Goal: Transaction & Acquisition: Subscribe to service/newsletter

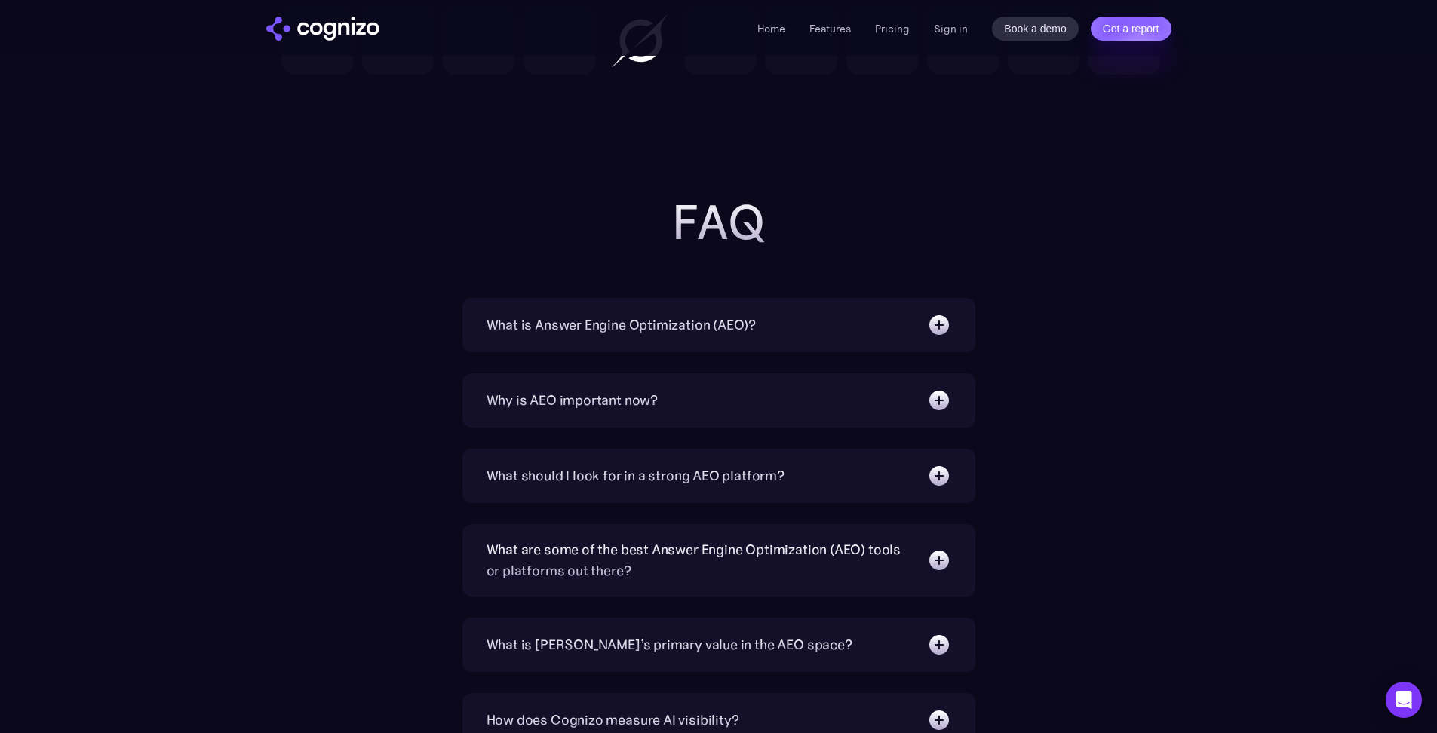
scroll to position [5913, 0]
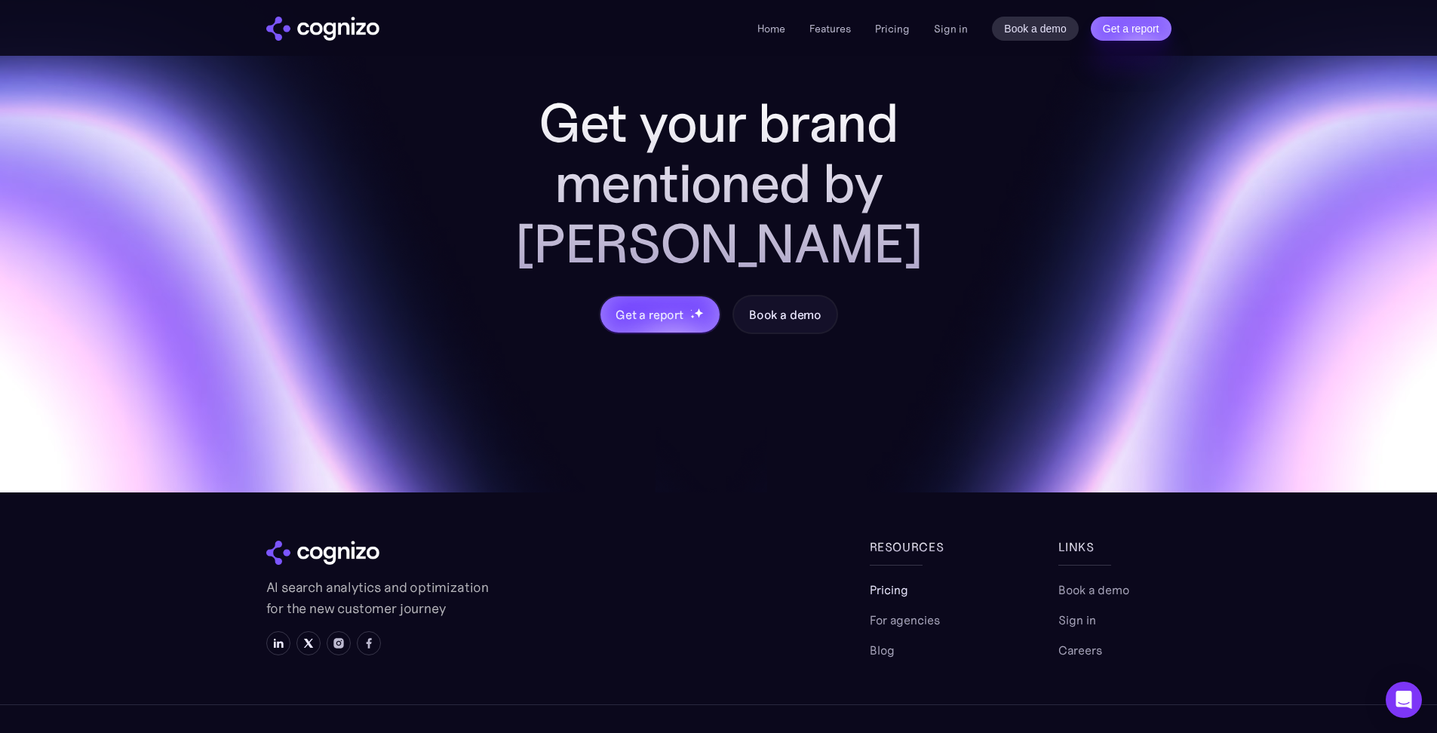
click at [899, 581] on link "Pricing" at bounding box center [889, 590] width 38 height 18
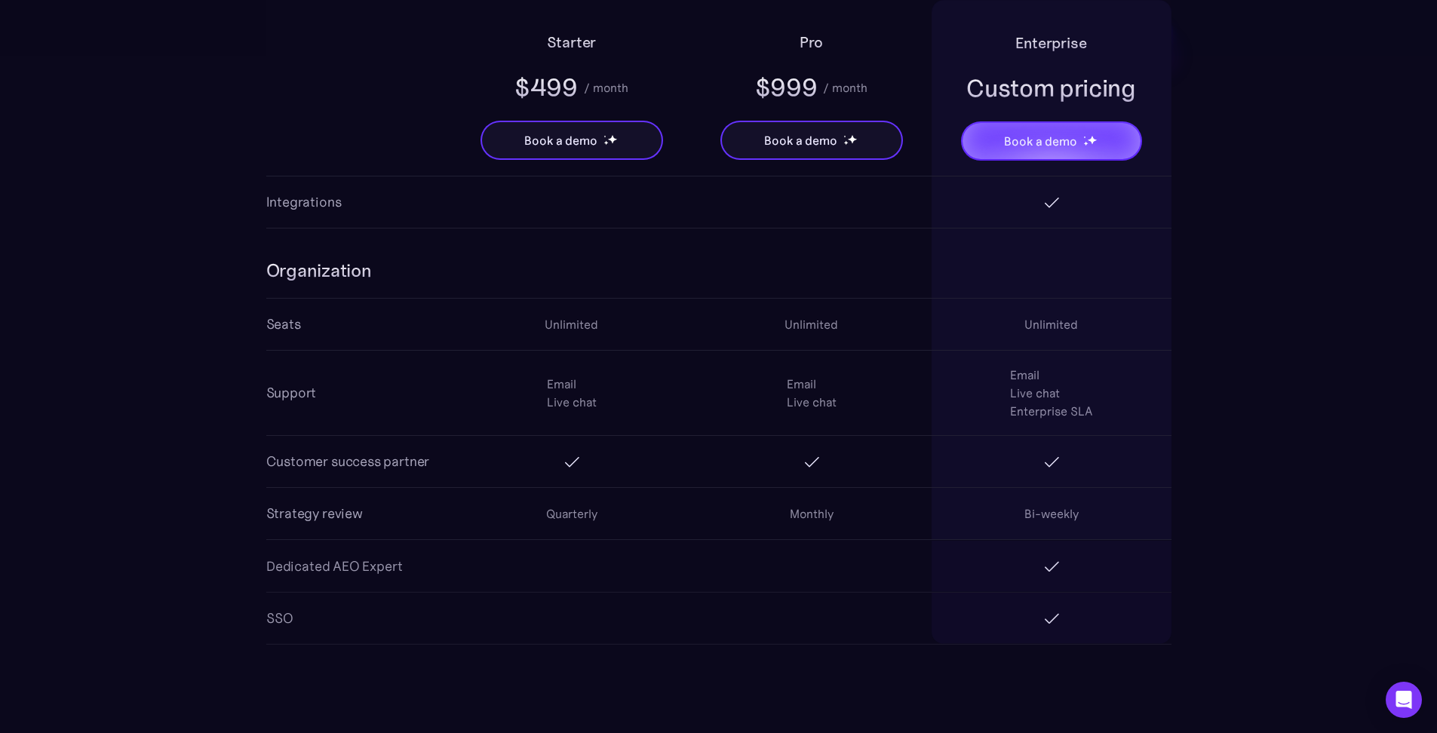
scroll to position [3100, 0]
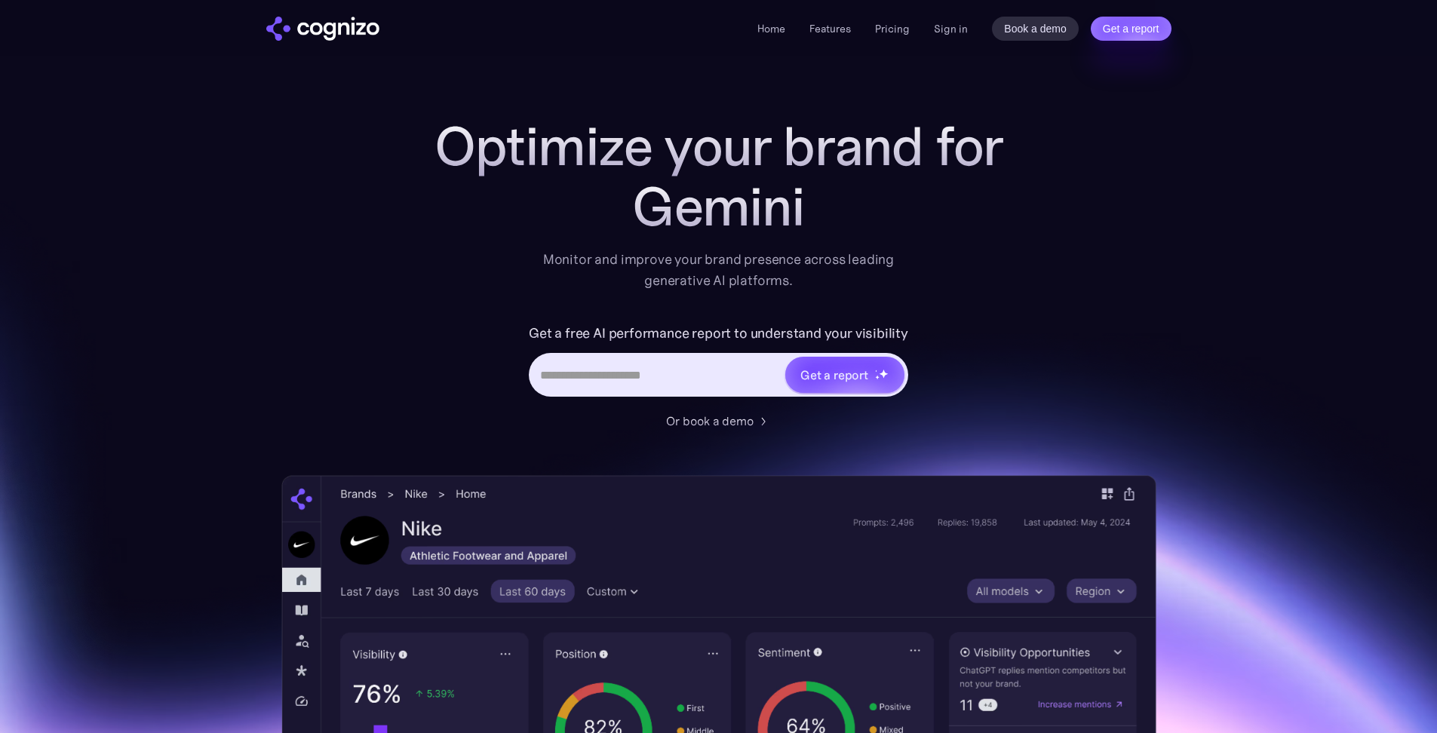
click at [145, 361] on section "Optimize your brand for Gemini Monitor and improve your brand presence across l…" at bounding box center [718, 611] width 1437 height 991
click at [1113, 29] on link "Get a report" at bounding box center [1131, 29] width 81 height 24
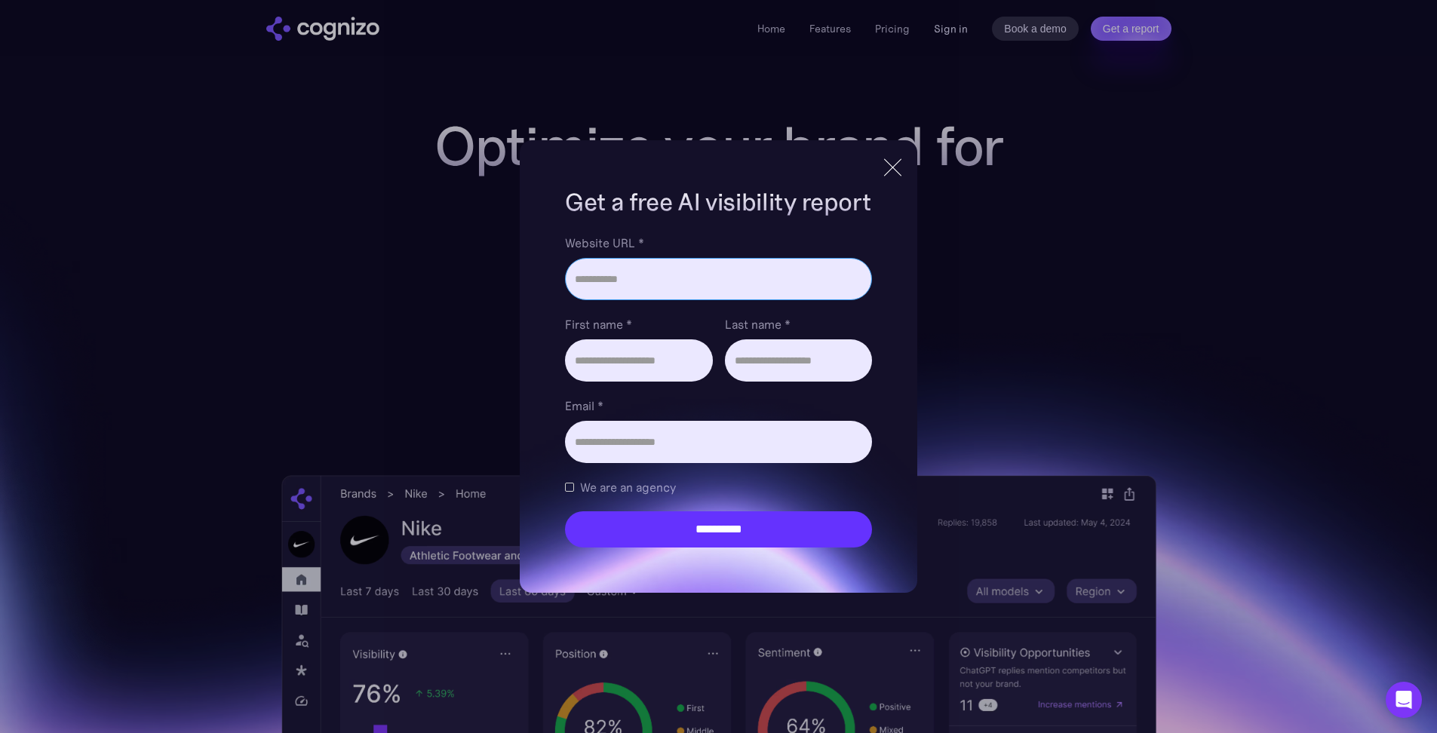
click at [950, 32] on div "**********" at bounding box center [718, 366] width 1437 height 733
click at [895, 164] on div at bounding box center [892, 167] width 25 height 27
click at [895, 166] on h1 "Optimize your brand for" at bounding box center [718, 146] width 603 height 60
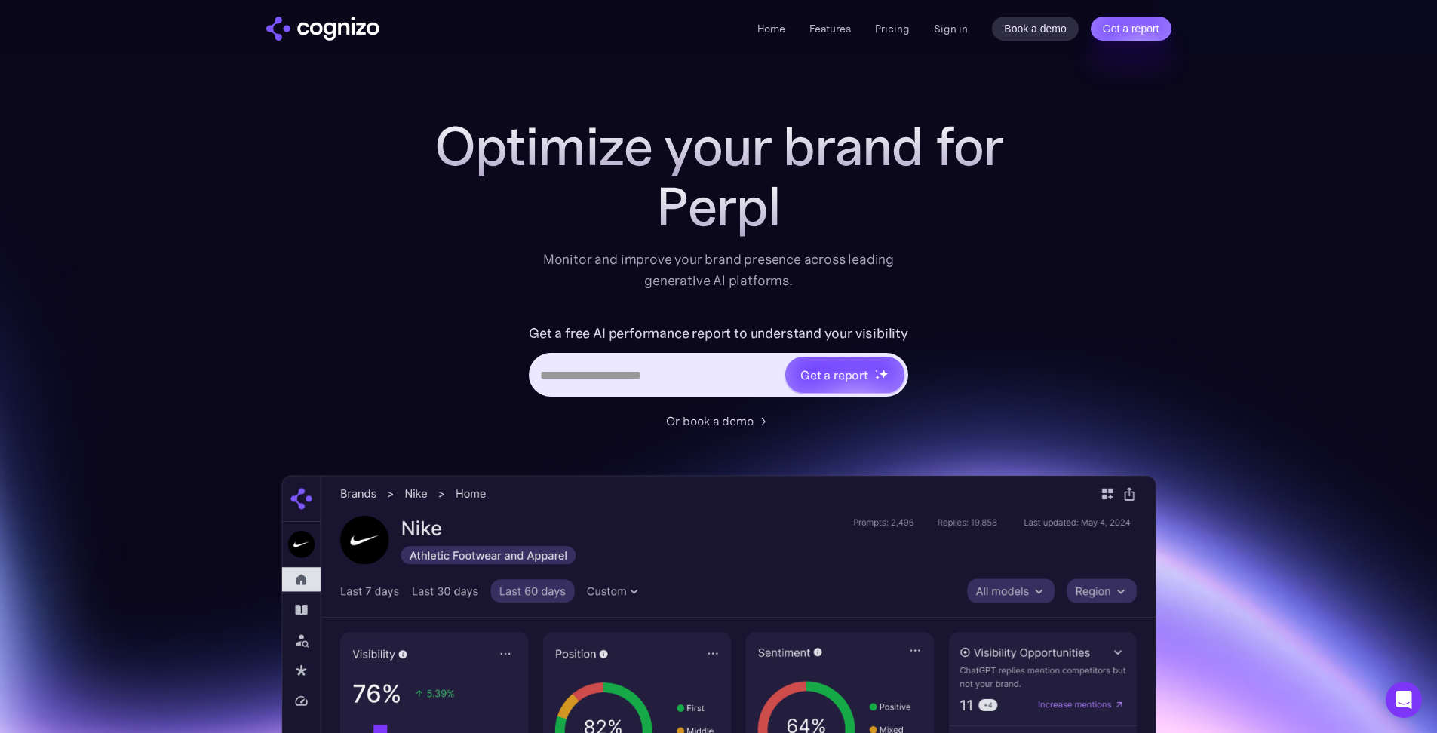
click at [953, 32] on link "Sign in" at bounding box center [951, 29] width 34 height 18
